Goal: Task Accomplishment & Management: Manage account settings

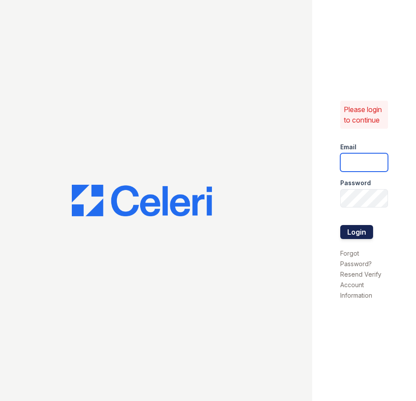
type input "[EMAIL_ADDRESS][DOMAIN_NAME]"
click at [369, 233] on button "Login" at bounding box center [356, 232] width 33 height 14
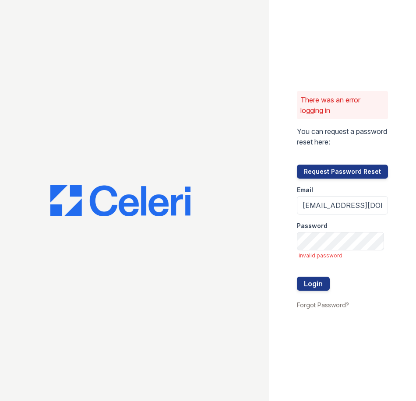
click at [312, 275] on div at bounding box center [342, 268] width 91 height 18
click at [314, 277] on button "Login" at bounding box center [313, 284] width 33 height 14
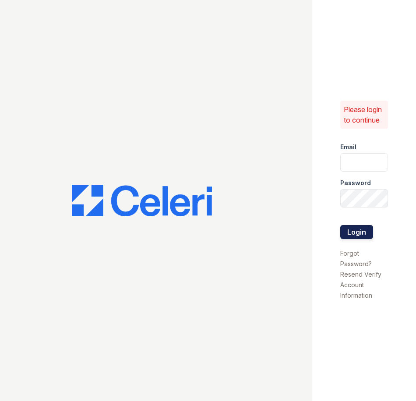
type input "[EMAIL_ADDRESS][DOMAIN_NAME]"
click at [357, 230] on button "Login" at bounding box center [356, 232] width 33 height 14
